Goal: Transaction & Acquisition: Purchase product/service

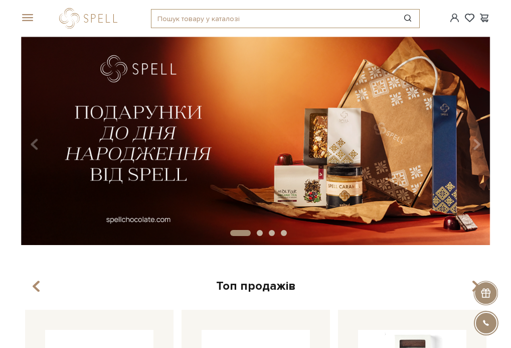
click at [201, 18] on input "text" at bounding box center [274, 19] width 245 height 18
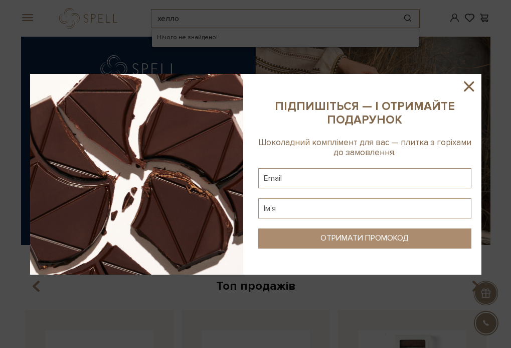
type input "хелло"
click at [461, 87] on icon at bounding box center [469, 86] width 17 height 17
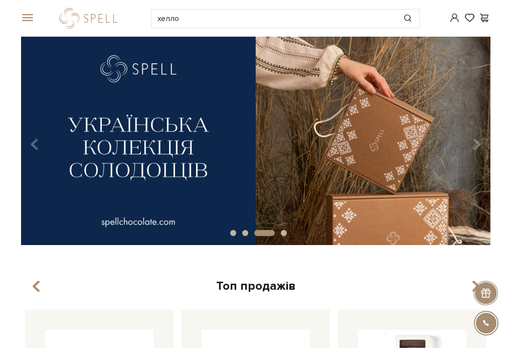
click at [466, 87] on img at bounding box center [256, 141] width 470 height 208
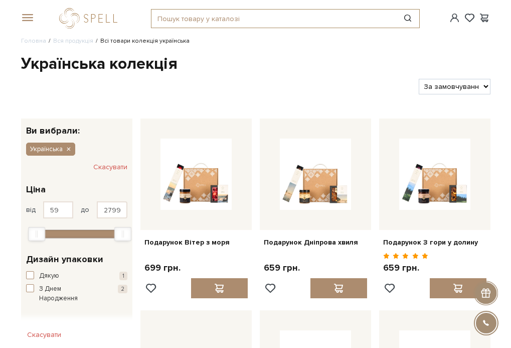
drag, startPoint x: 247, startPoint y: 17, endPoint x: 122, endPoint y: 31, distance: 126.2
click at [122, 31] on div "#карамель #подарунок #набір цукерок" at bounding box center [256, 18] width 482 height 37
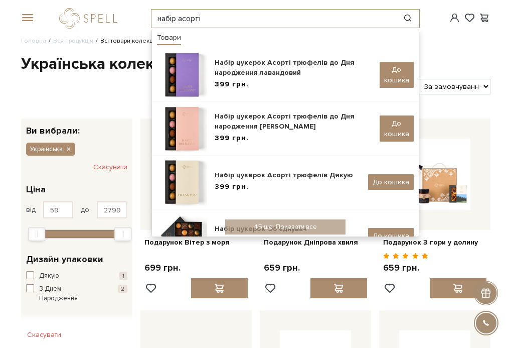
click at [180, 15] on input "набір асорті" at bounding box center [274, 19] width 245 height 18
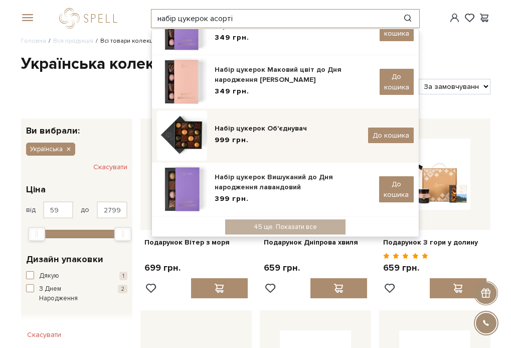
scroll to position [58, 0]
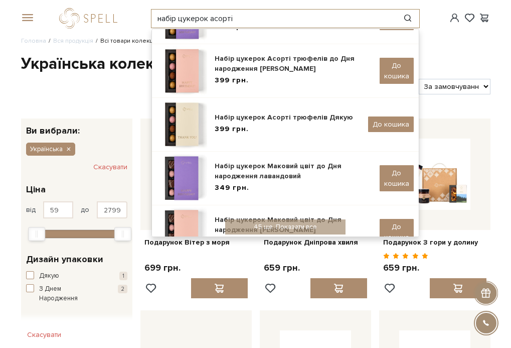
click at [240, 14] on input "набір цукерок асорті" at bounding box center [274, 19] width 245 height 18
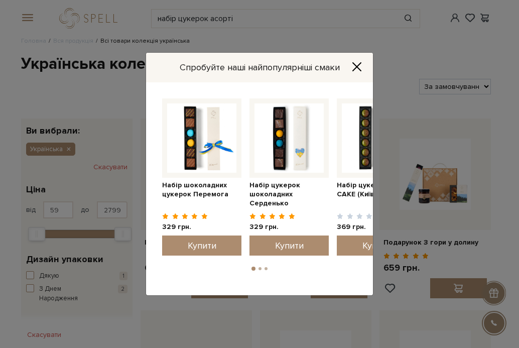
click at [254, 16] on div "Спробуйте наші найпопулярніші смаки Набір цукерок шоколадних [GEOGRAPHIC_DATA] …" at bounding box center [259, 174] width 519 height 348
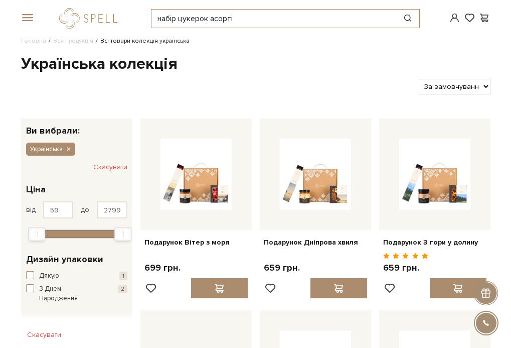
click at [254, 16] on input "набір цукерок асорті" at bounding box center [274, 19] width 245 height 18
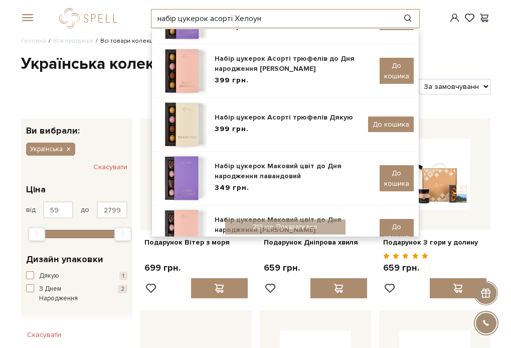
drag, startPoint x: 273, startPoint y: 14, endPoint x: 170, endPoint y: 25, distance: 103.4
click at [179, 17] on input "набір цукерок асорті Хелоун" at bounding box center [274, 19] width 245 height 18
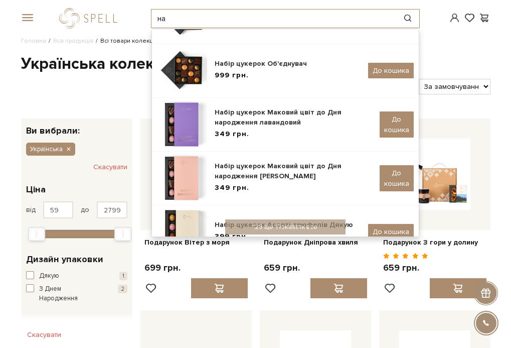
type input "н"
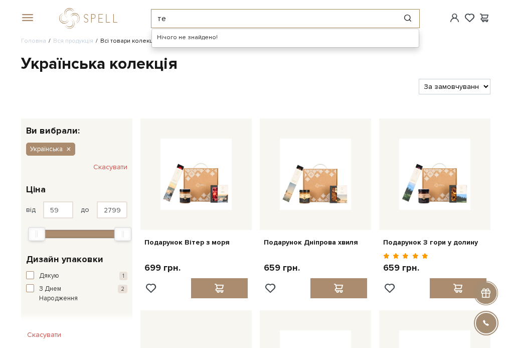
scroll to position [0, 0]
type input "т"
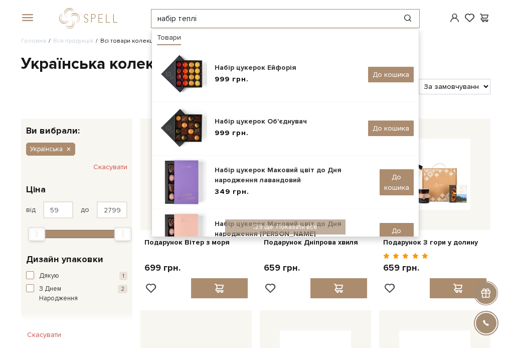
type input "набір теплі"
